Goal: Check status

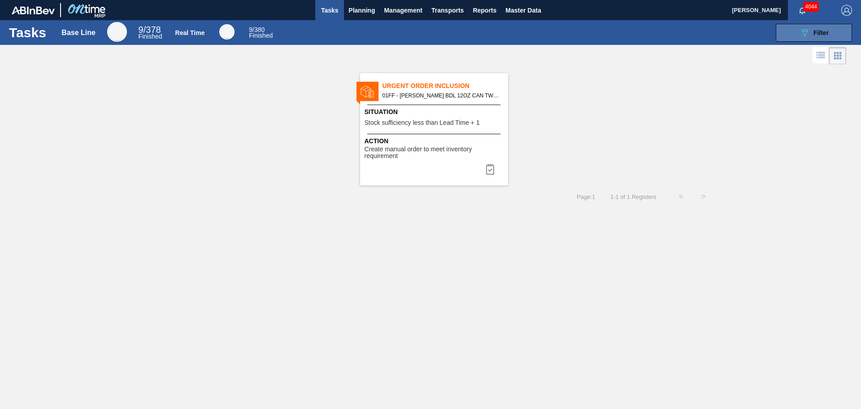
click at [797, 33] on button "089F7B8B-B2A5-4AFE-B5C0-19BA573D28AC Filter" at bounding box center [814, 33] width 76 height 18
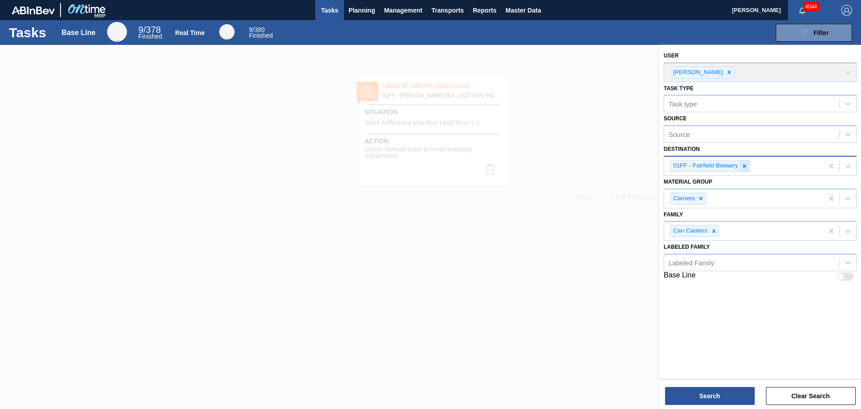
click at [745, 165] on icon at bounding box center [744, 165] width 3 height 3
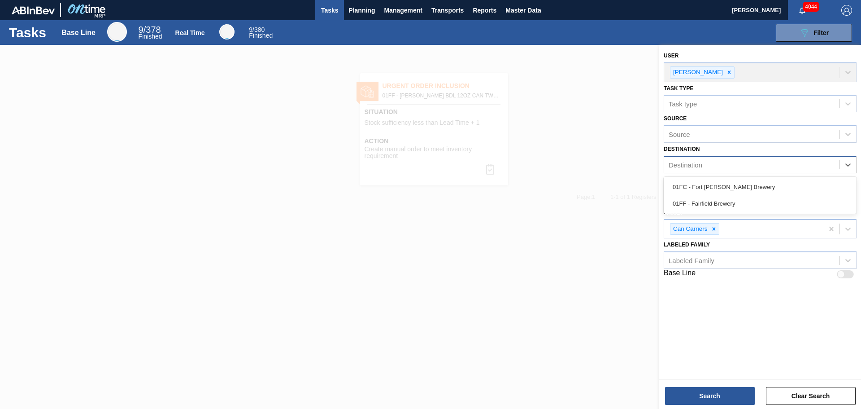
click at [743, 164] on div "Destination" at bounding box center [751, 164] width 175 height 13
click at [734, 187] on div "01FC - Fort [PERSON_NAME] Brewery" at bounding box center [760, 187] width 193 height 17
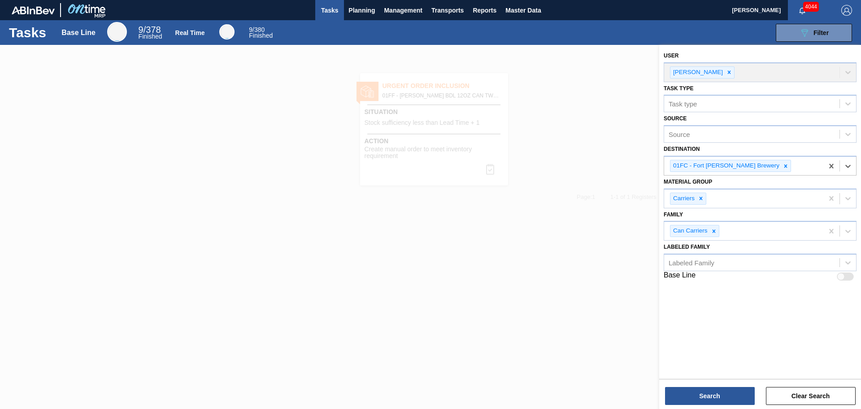
drag, startPoint x: 716, startPoint y: 232, endPoint x: 716, endPoint y: 292, distance: 59.7
click at [715, 232] on icon at bounding box center [714, 231] width 6 height 6
click at [719, 397] on button "Search" at bounding box center [710, 396] width 90 height 18
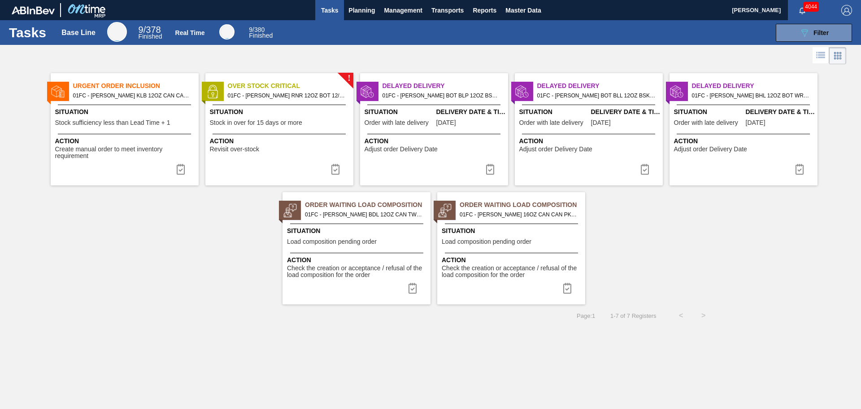
click at [139, 111] on span "Situation" at bounding box center [125, 111] width 141 height 9
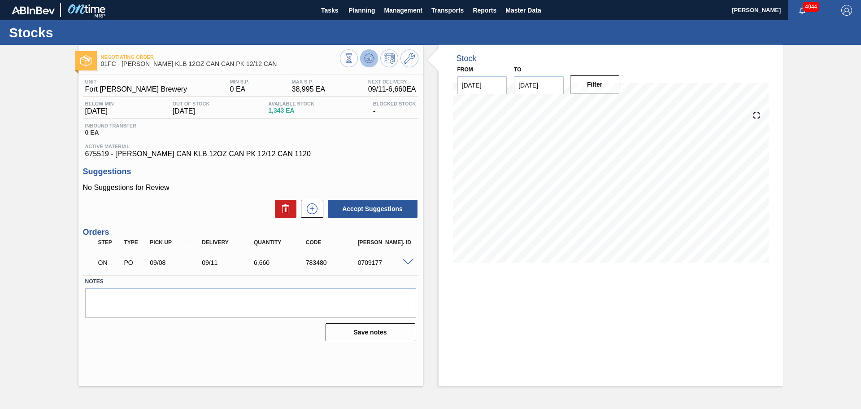
click at [371, 58] on icon at bounding box center [369, 58] width 6 height 4
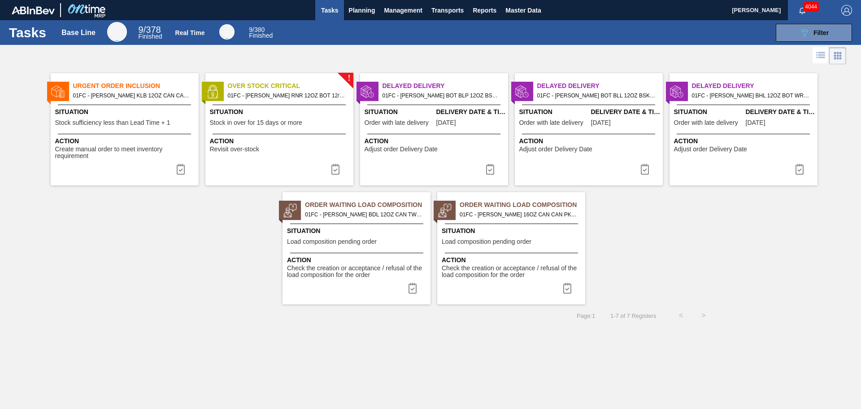
click at [725, 262] on div "Urgent Order Inclusion 01FC - [PERSON_NAME] KLB 12OZ CAN CAN PK 12/12 CAN Situa…" at bounding box center [430, 185] width 861 height 238
click at [758, 231] on div "Urgent Order Inclusion 01FC - [PERSON_NAME] KLB 12OZ CAN CAN PK 12/12 CAN Situa…" at bounding box center [430, 185] width 861 height 238
click at [707, 285] on div "Urgent Order Inclusion 01FC - [PERSON_NAME] KLB 12OZ CAN CAN PK 12/12 CAN Situa…" at bounding box center [430, 185] width 861 height 238
